Goal: Task Accomplishment & Management: Use online tool/utility

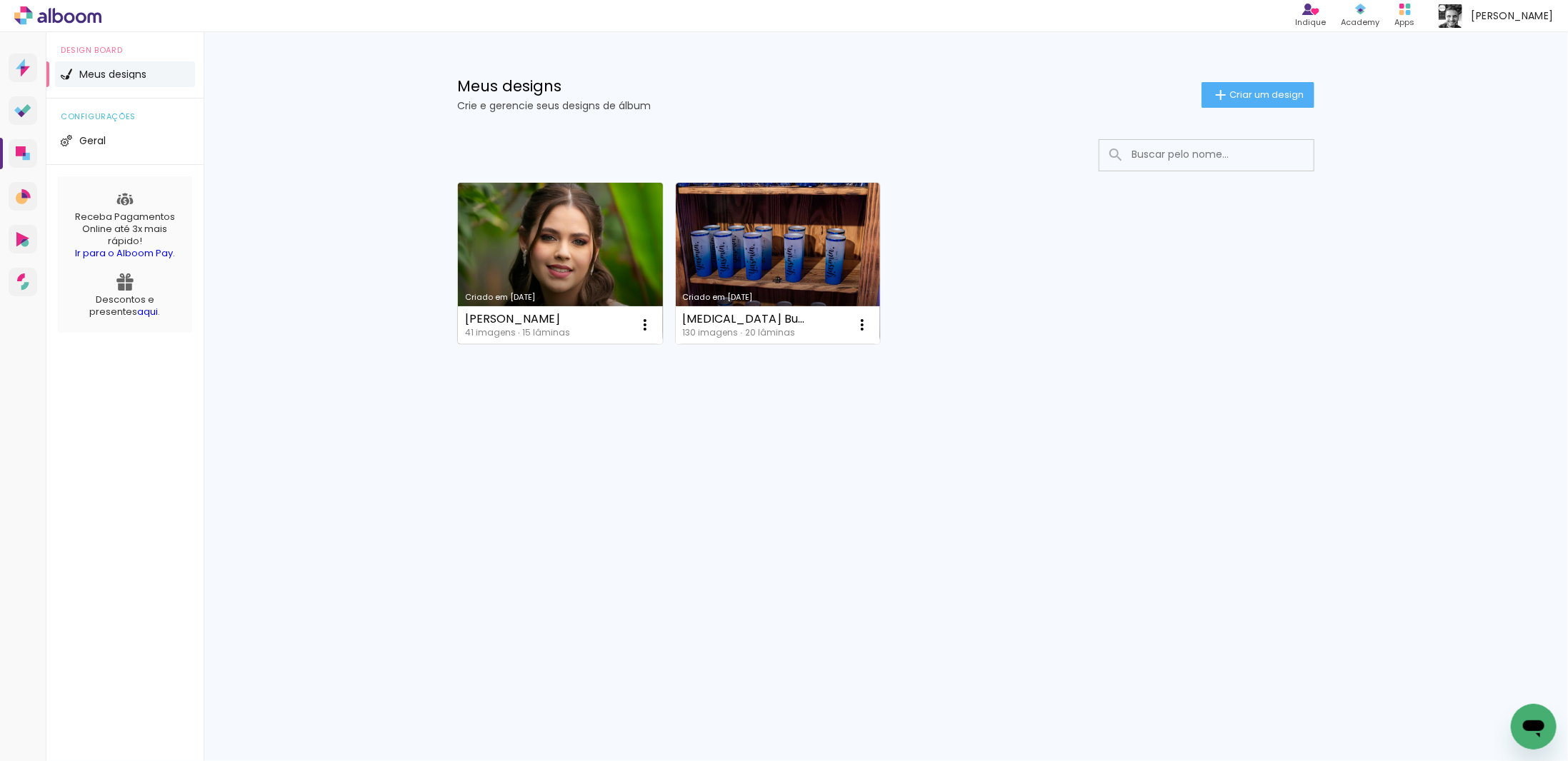
click at [540, 258] on link "Criado em [DATE]" at bounding box center [561, 263] width 205 height 162
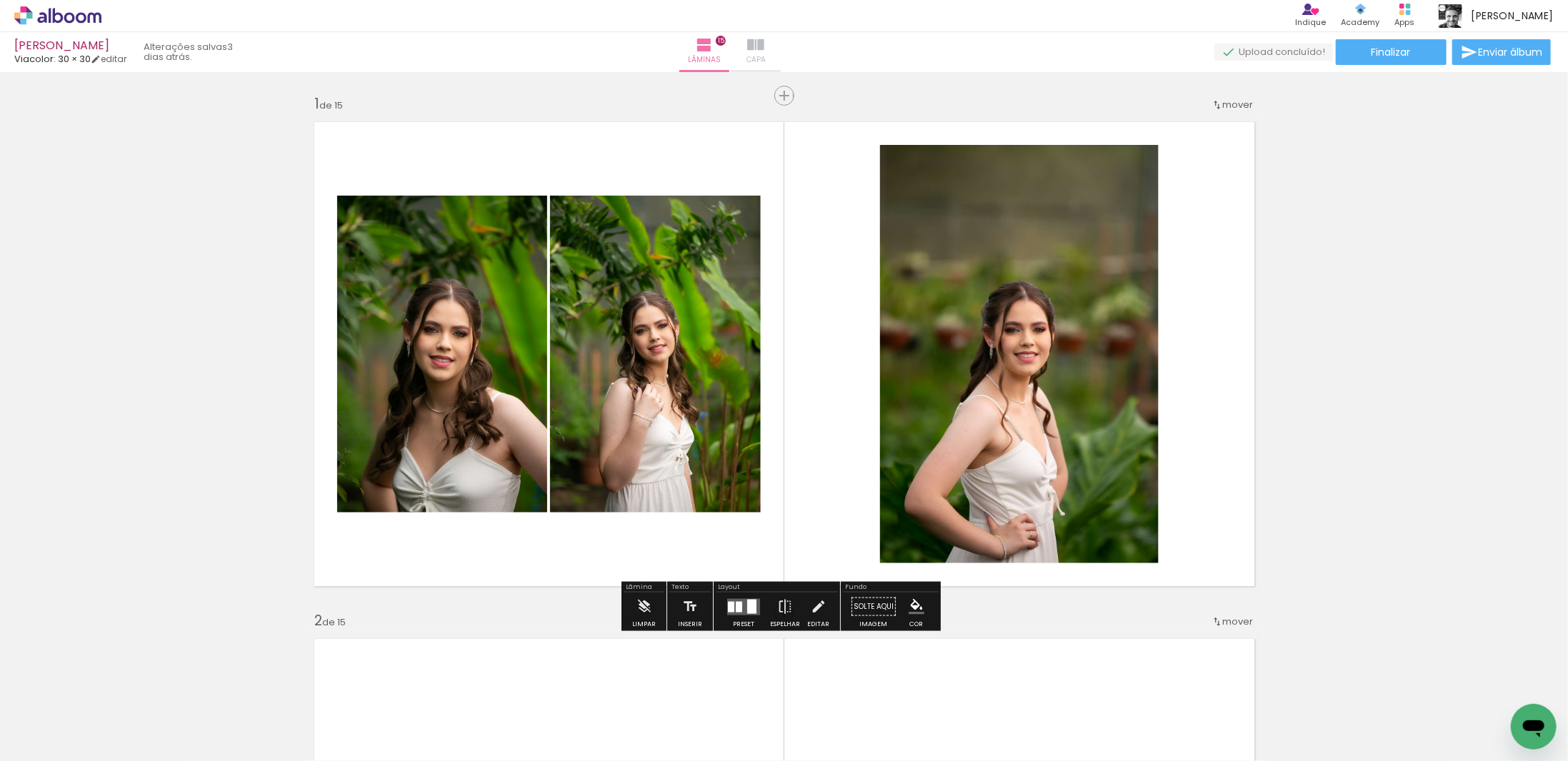
click at [766, 55] on span "Capa" at bounding box center [755, 60] width 19 height 13
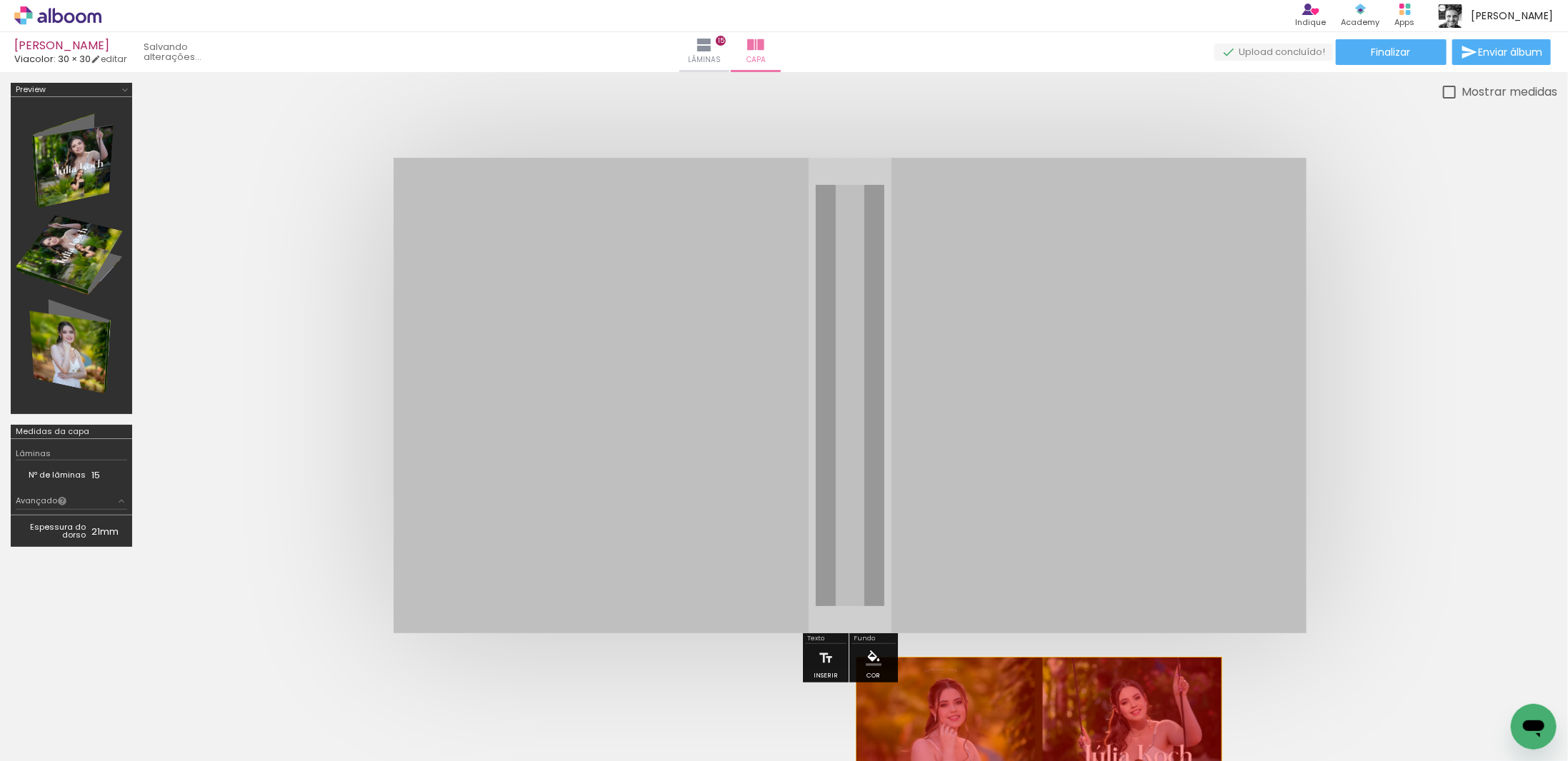
drag, startPoint x: 1005, startPoint y: 328, endPoint x: 1028, endPoint y: 752, distance: 424.6
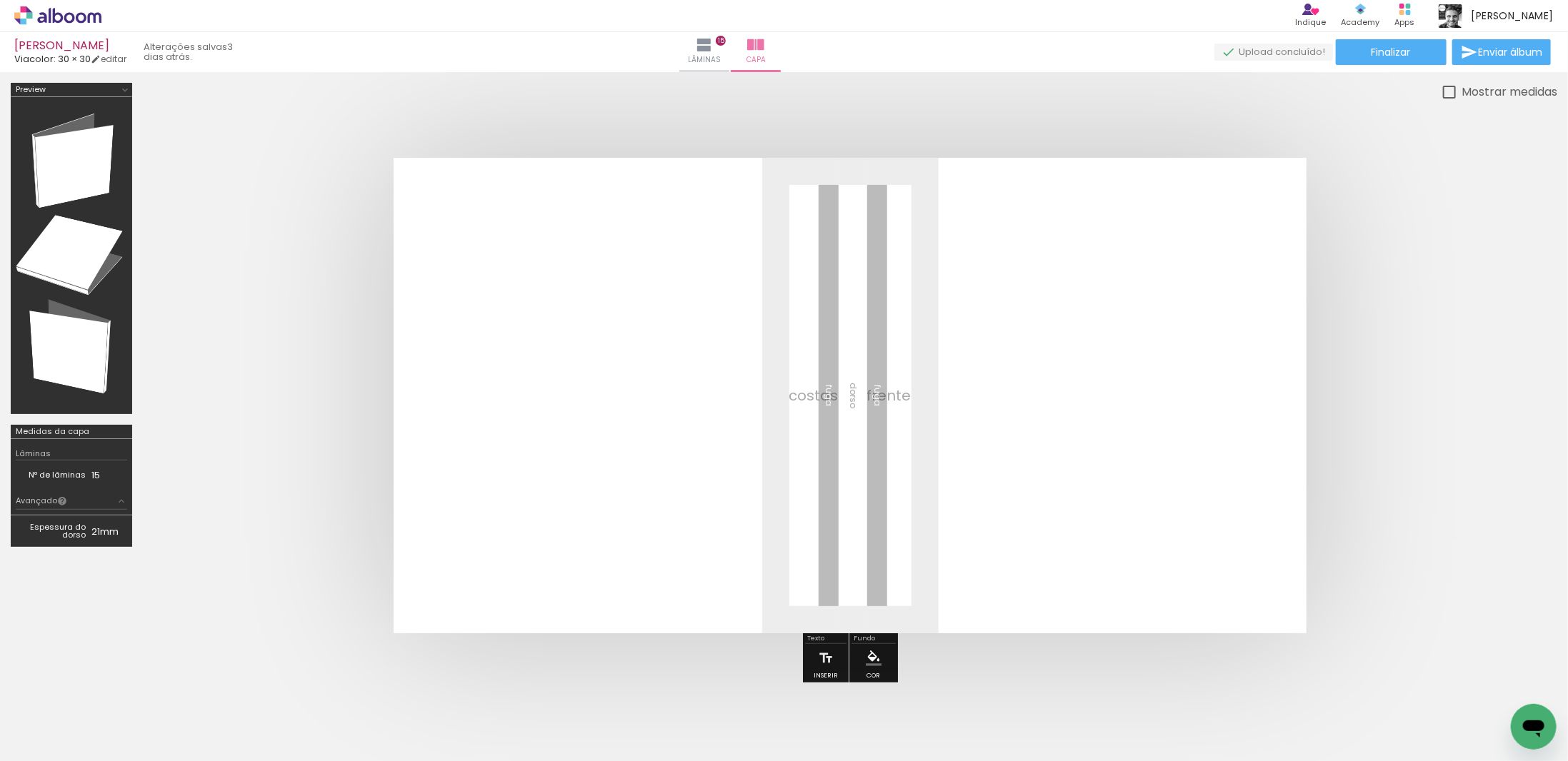
scroll to position [0, 1833]
click at [1504, 711] on div at bounding box center [1510, 713] width 71 height 35
click at [1484, 686] on iron-icon at bounding box center [1478, 684] width 15 height 15
click at [43, 744] on span "Adicionar Fotos" at bounding box center [50, 742] width 43 height 16
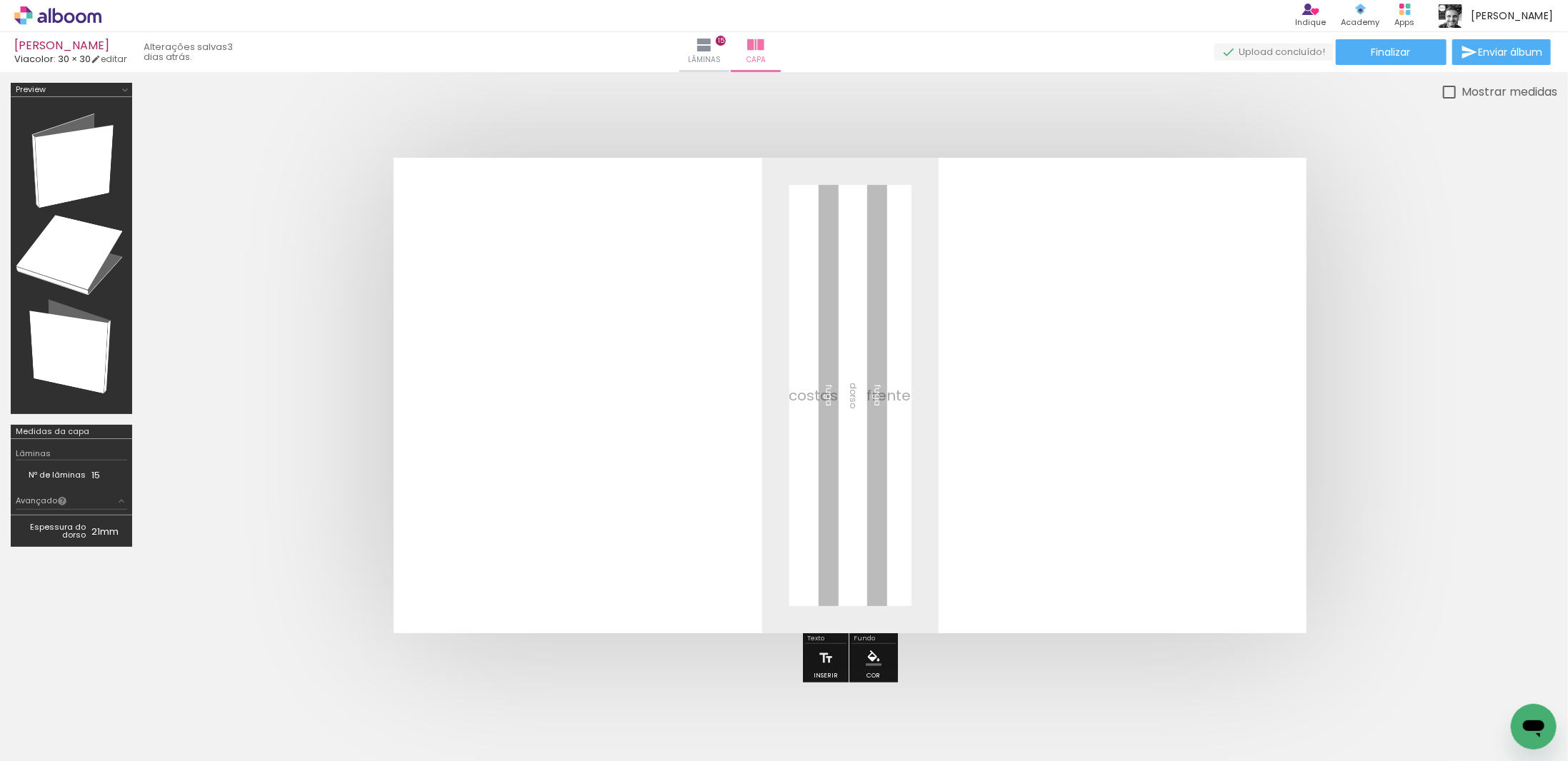
click at [0, 0] on input "file" at bounding box center [0, 0] width 0 height 0
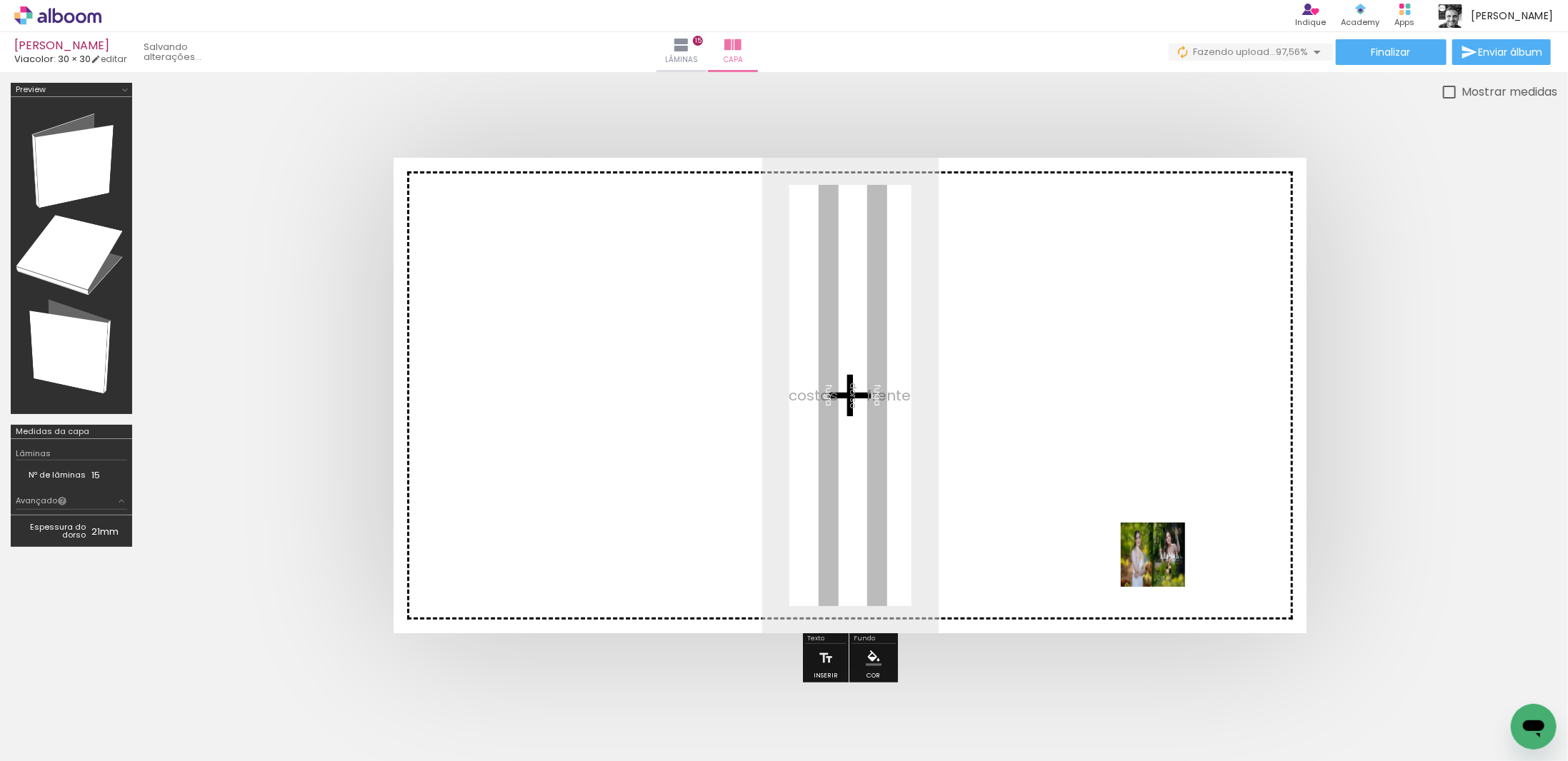
drag, startPoint x: 1493, startPoint y: 716, endPoint x: 727, endPoint y: 363, distance: 843.4
click at [727, 363] on quentale-workspace at bounding box center [784, 380] width 1568 height 761
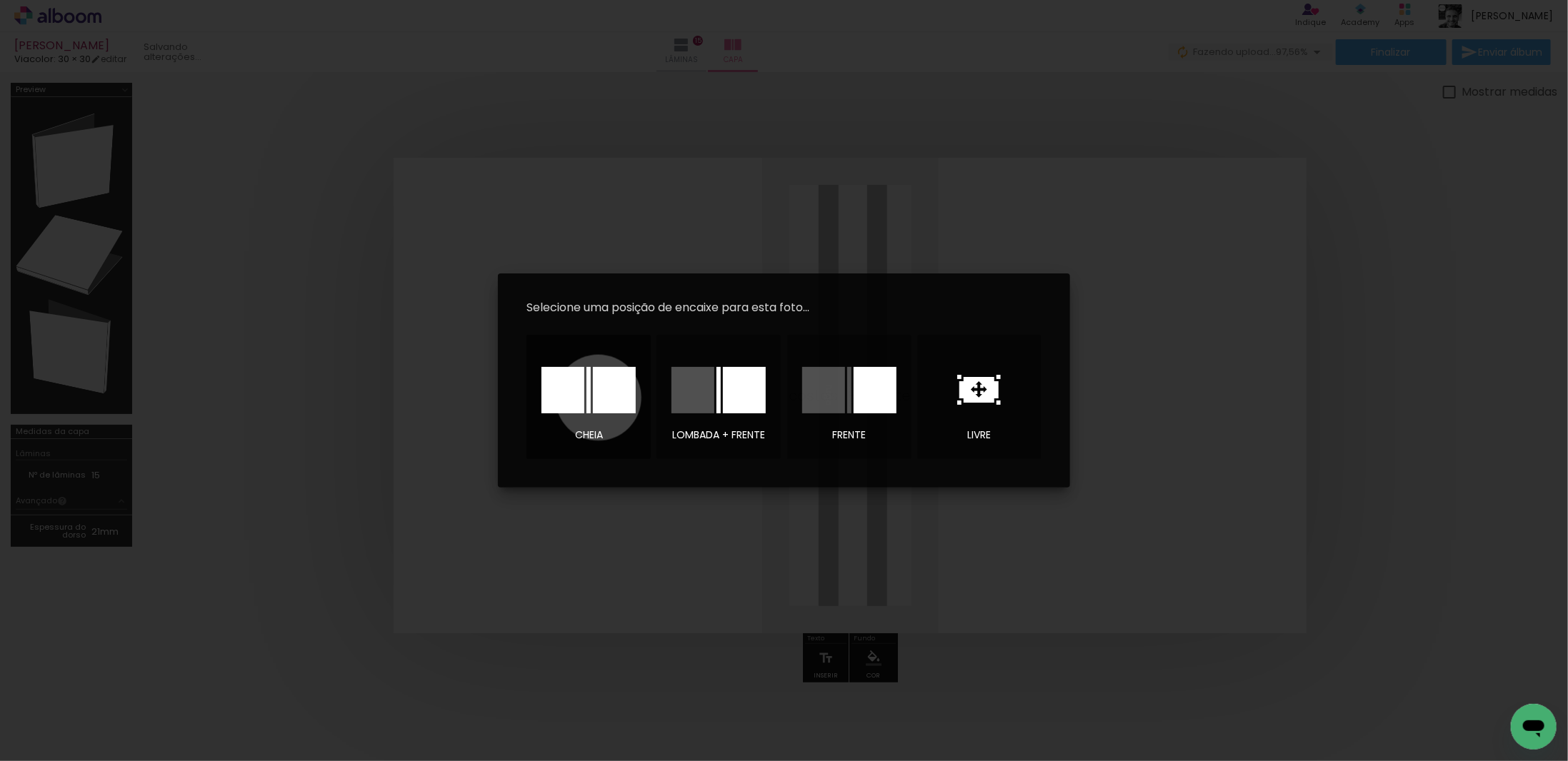
click at [598, 398] on div at bounding box center [613, 390] width 43 height 47
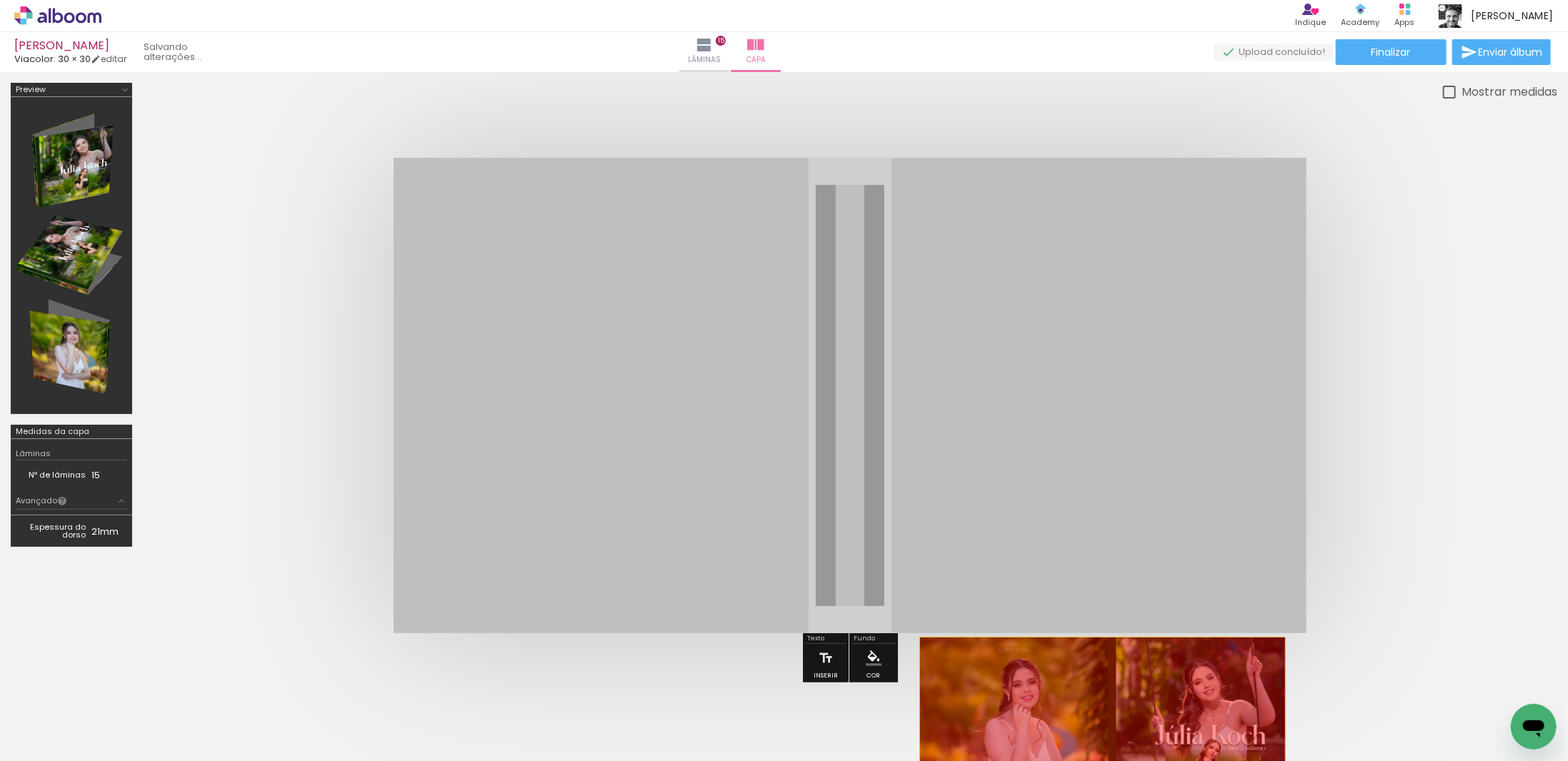
drag, startPoint x: 973, startPoint y: 290, endPoint x: 1092, endPoint y: 732, distance: 457.7
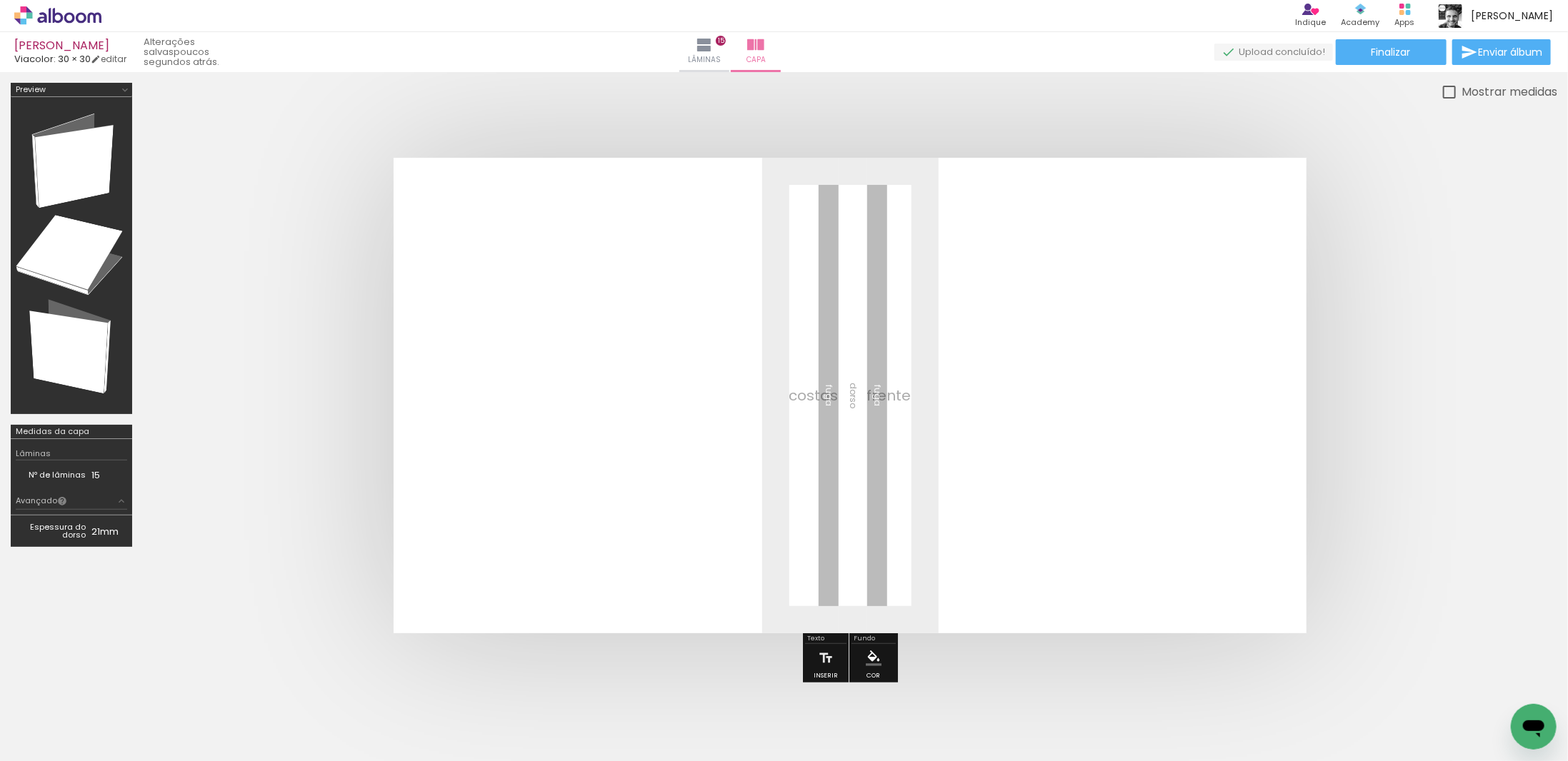
click at [1479, 687] on iron-icon at bounding box center [1478, 684] width 15 height 15
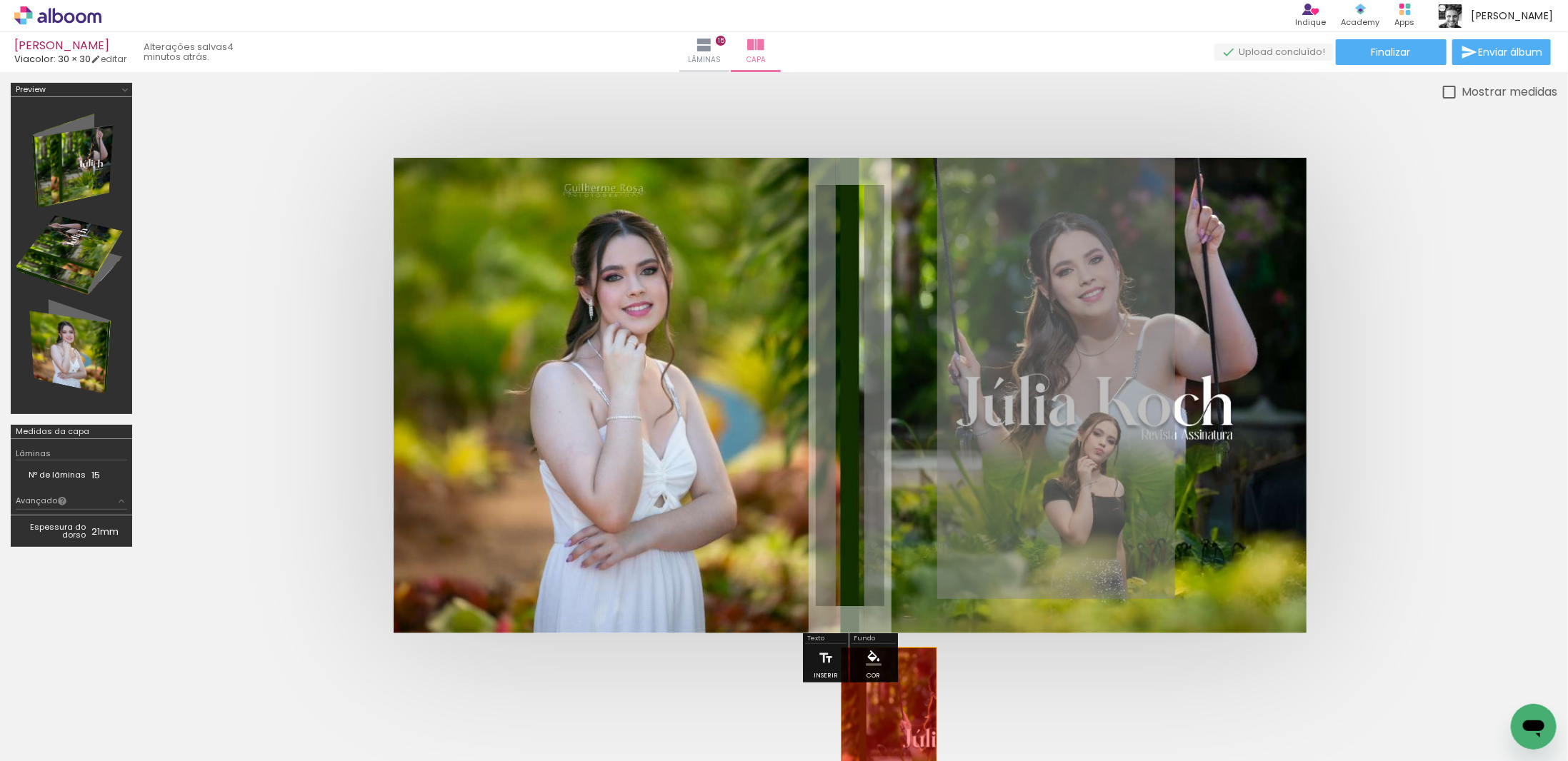
drag, startPoint x: 878, startPoint y: 697, endPoint x: 879, endPoint y: 736, distance: 39.0
click at [879, 736] on quentale-workspace at bounding box center [784, 380] width 1568 height 761
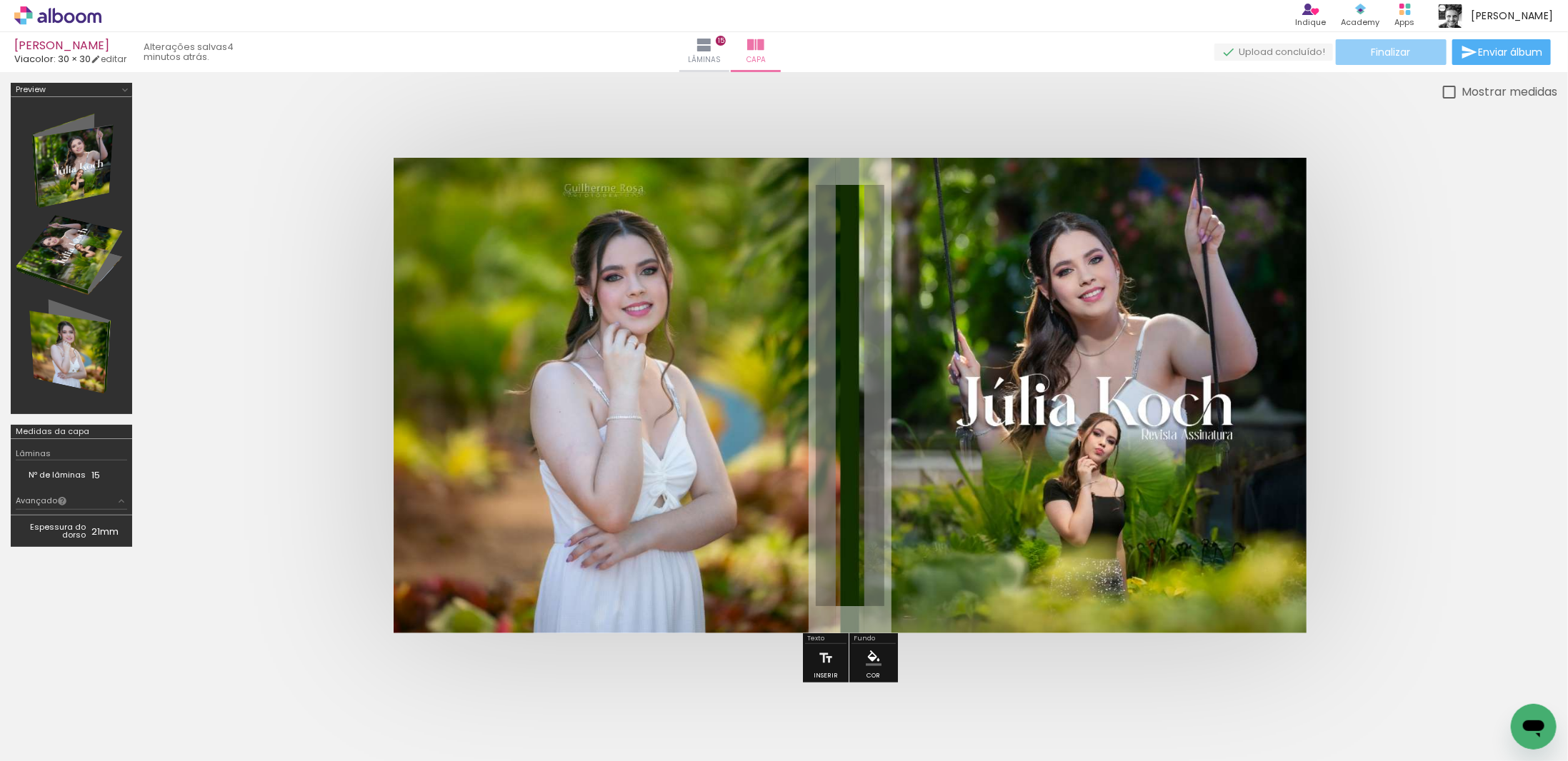
click at [1372, 47] on span "Finalizar" at bounding box center [1390, 52] width 39 height 10
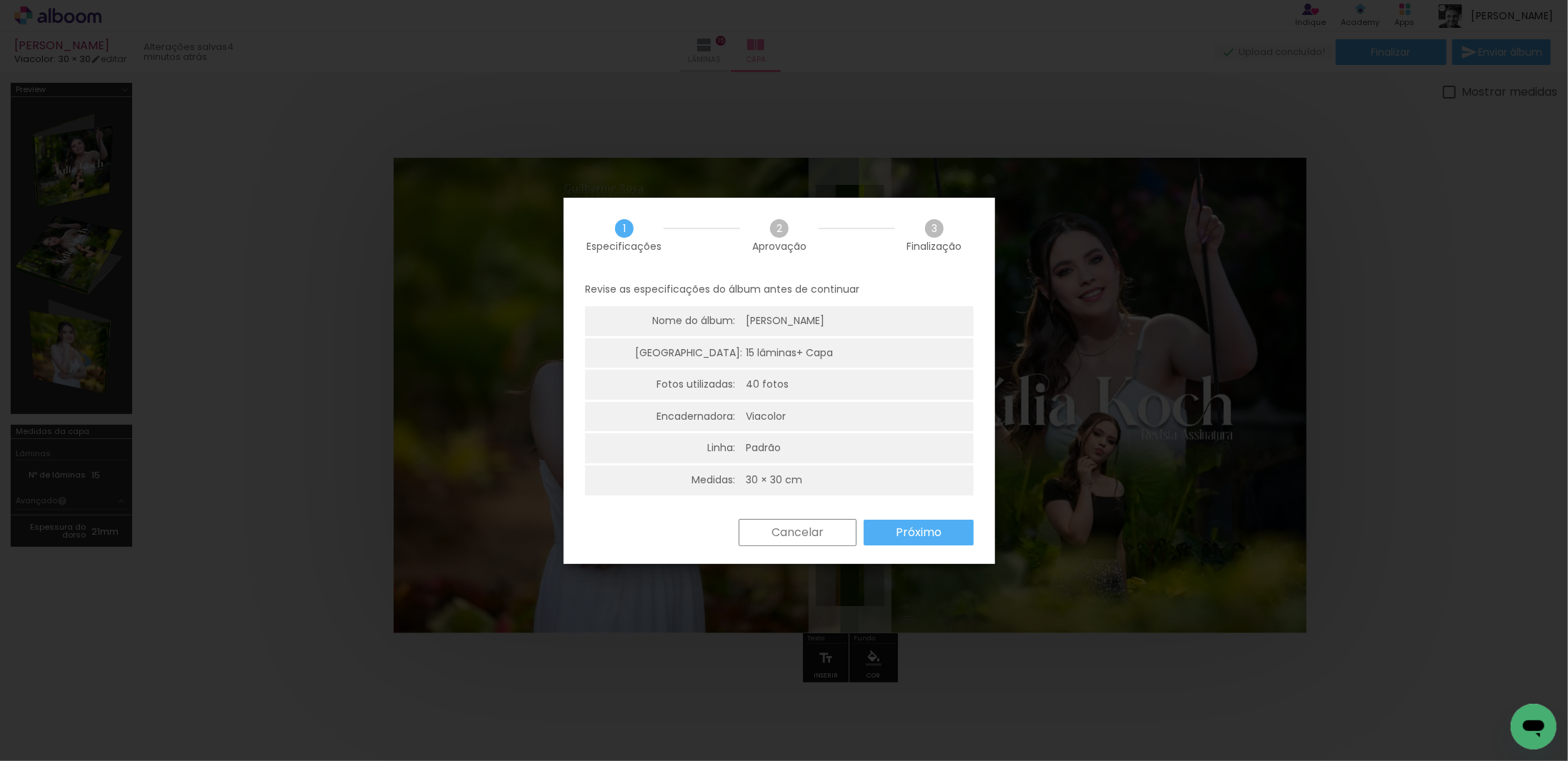
click at [0, 0] on slot "Próximo" at bounding box center [0, 0] width 0 height 0
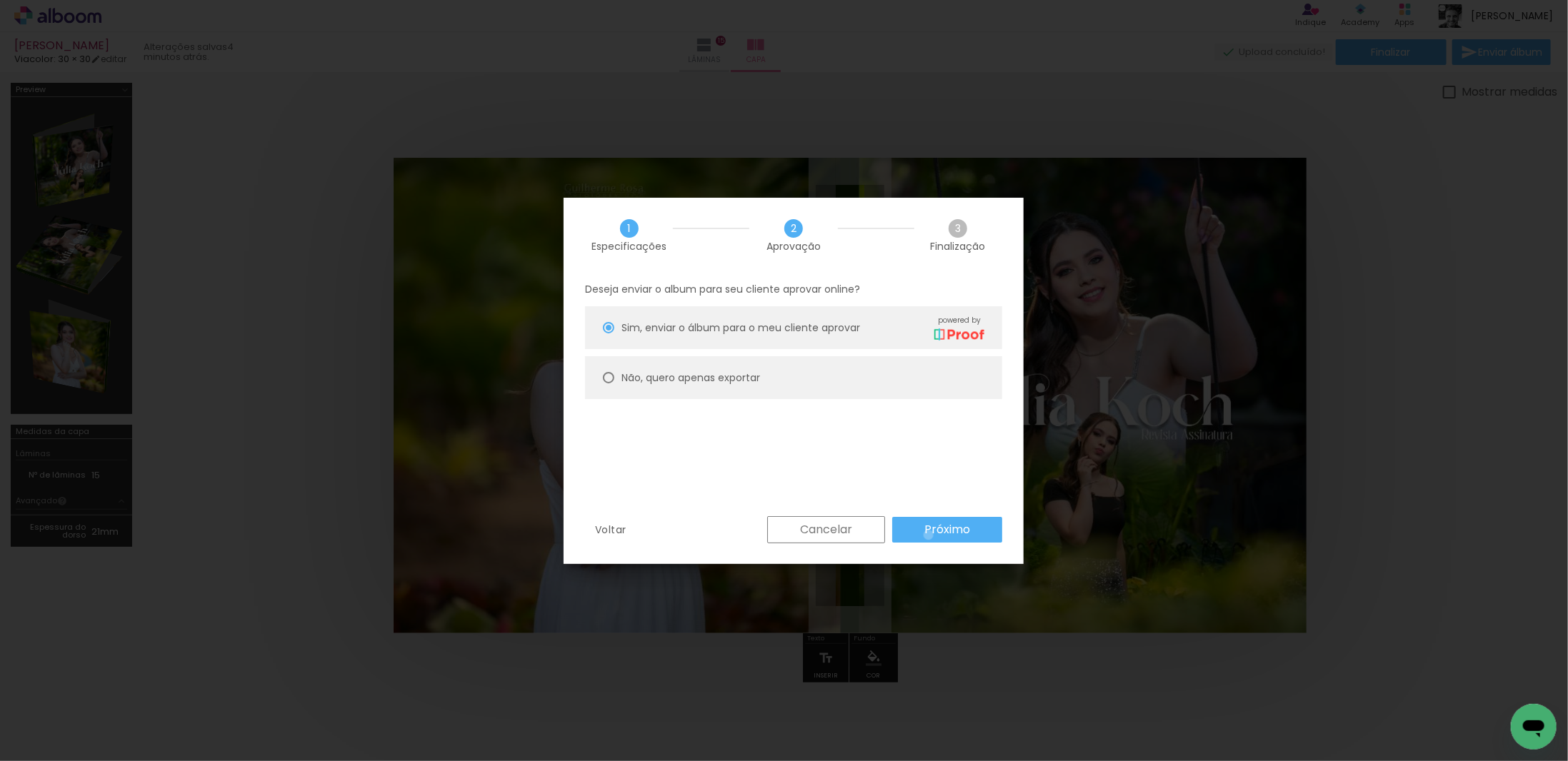
click at [0, 0] on slot "Próximo" at bounding box center [0, 0] width 0 height 0
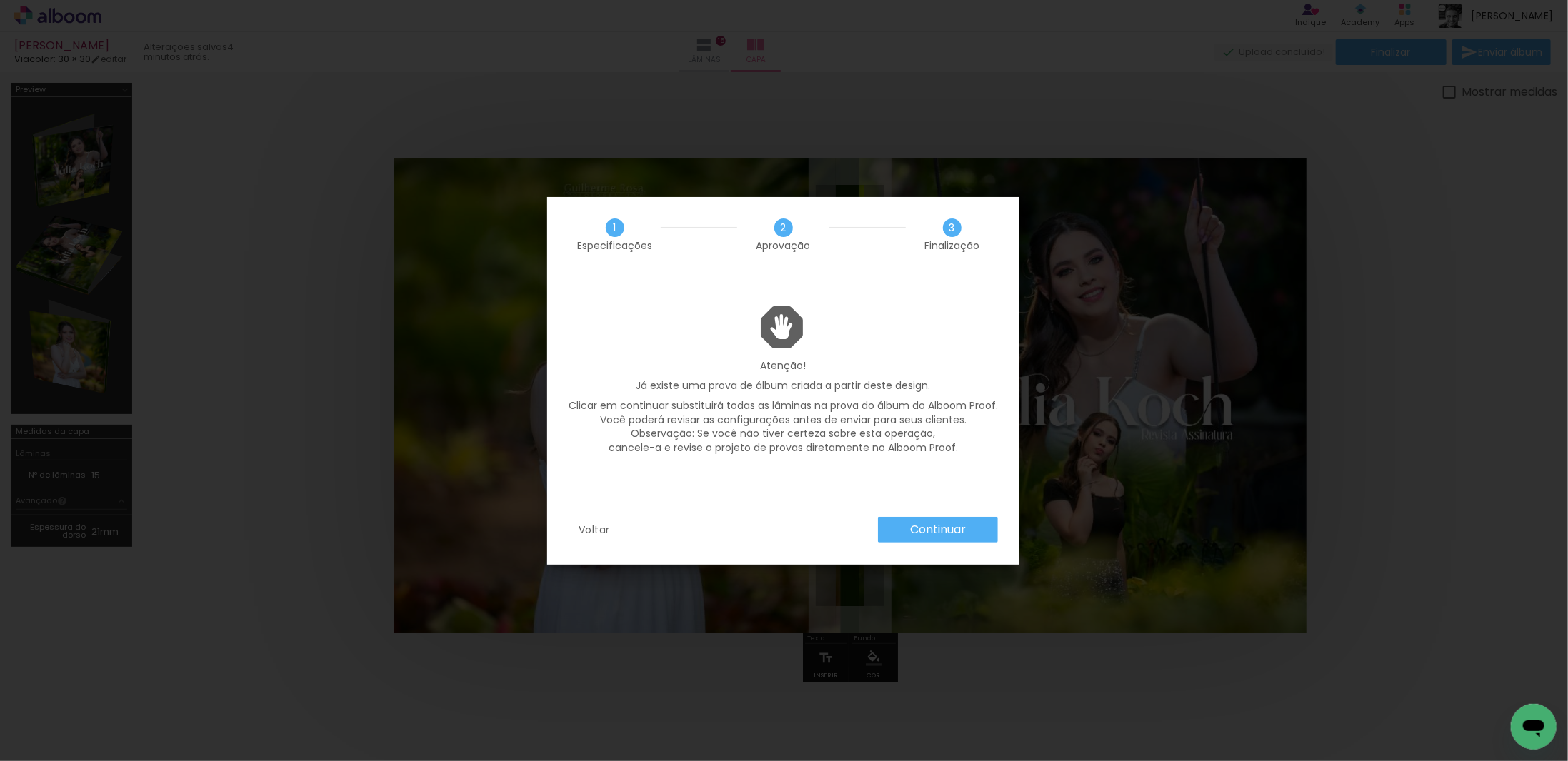
click at [0, 0] on slot "Continuar" at bounding box center [0, 0] width 0 height 0
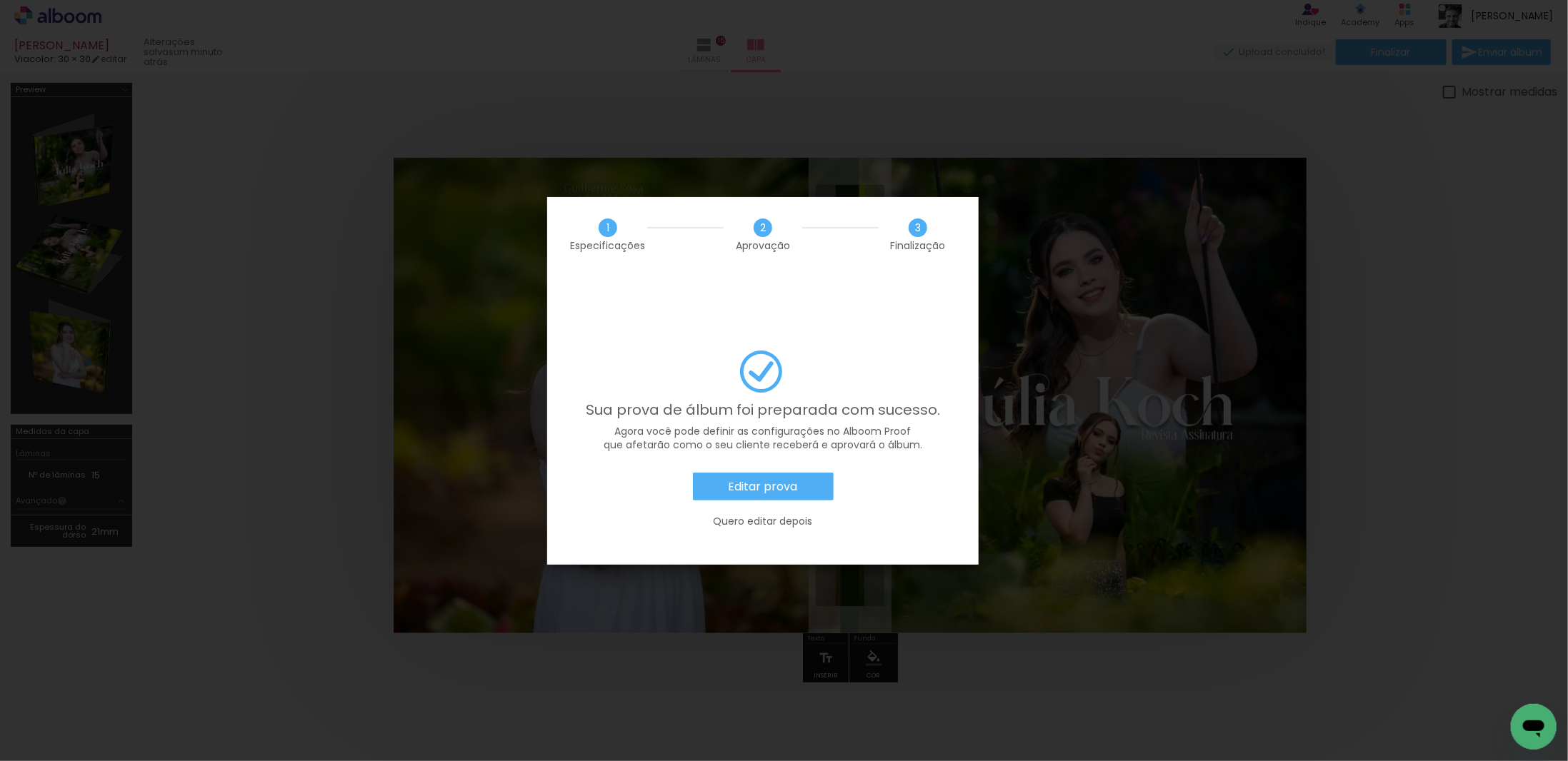
click at [0, 0] on slot "Editar prova" at bounding box center [0, 0] width 0 height 0
